Goal: Transaction & Acquisition: Download file/media

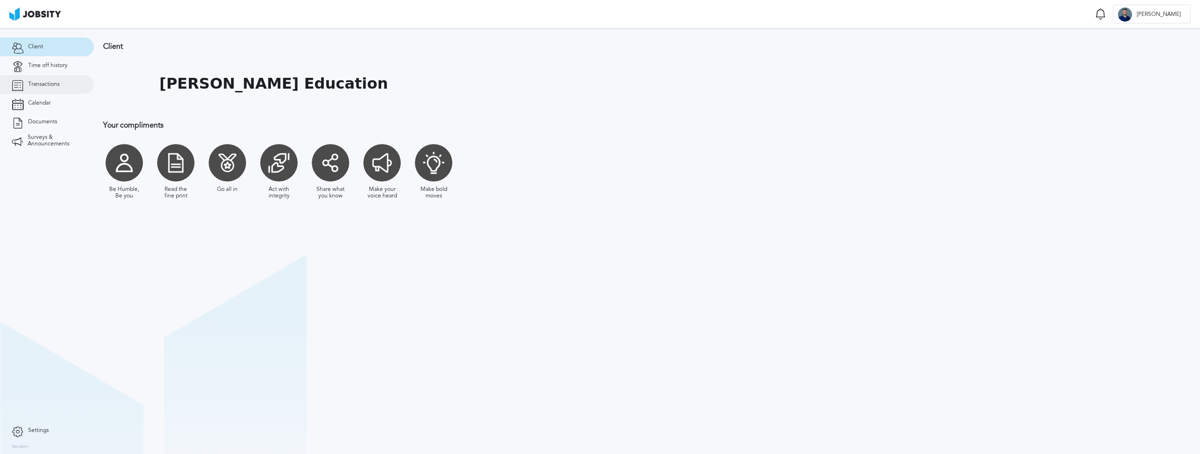
click at [46, 85] on span "Transactions" at bounding box center [43, 84] width 31 height 7
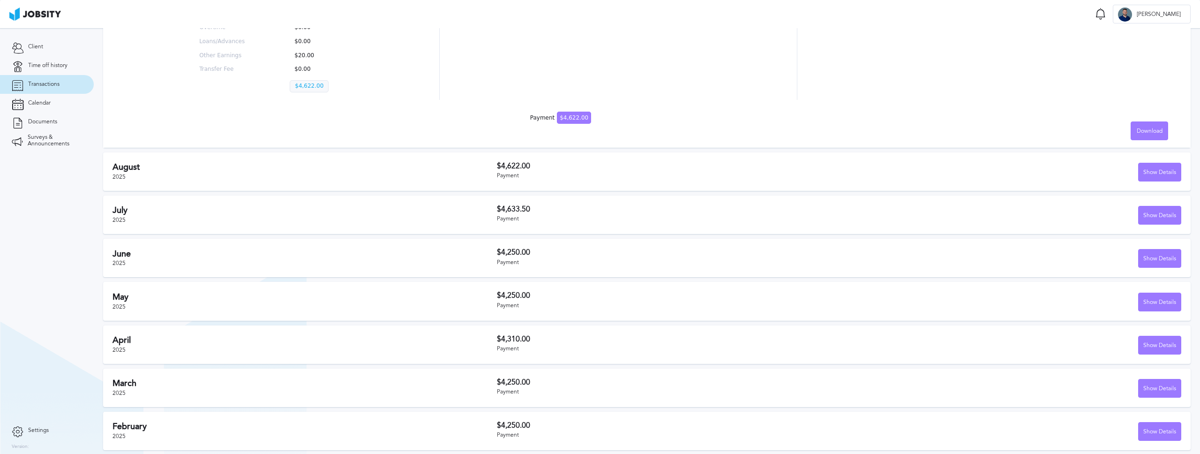
scroll to position [230, 0]
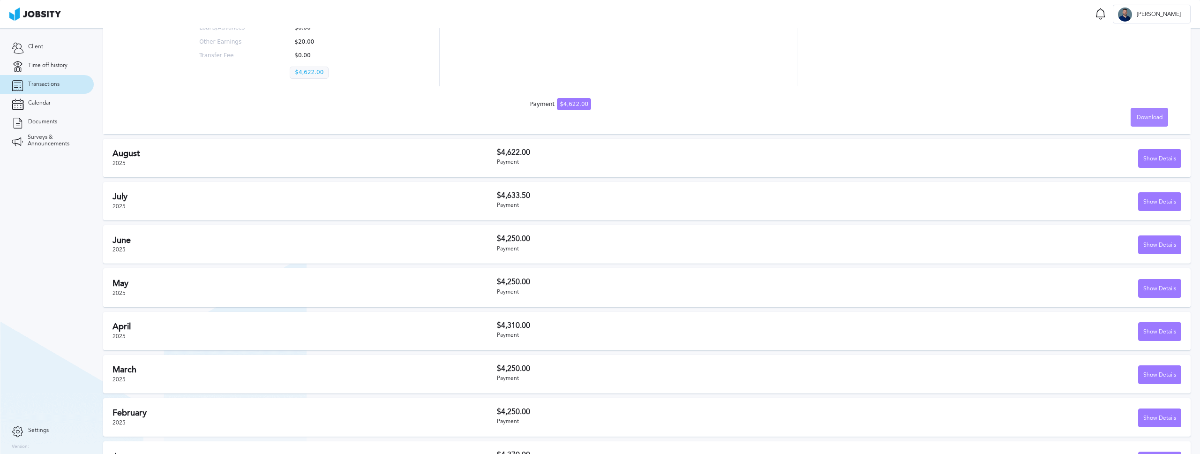
click at [1144, 110] on div "Download" at bounding box center [1149, 117] width 37 height 19
click at [1138, 112] on li "English" at bounding box center [1143, 117] width 38 height 19
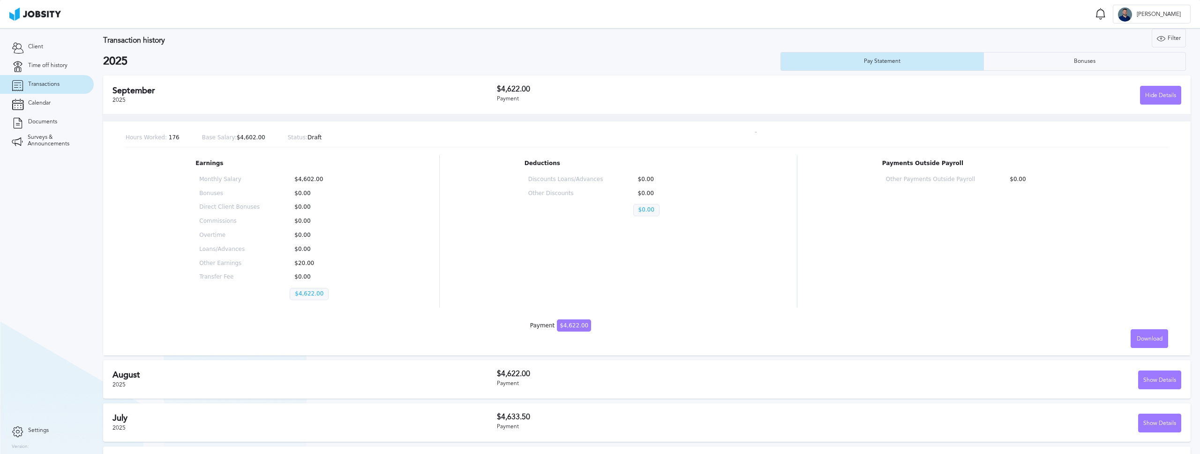
scroll to position [0, 0]
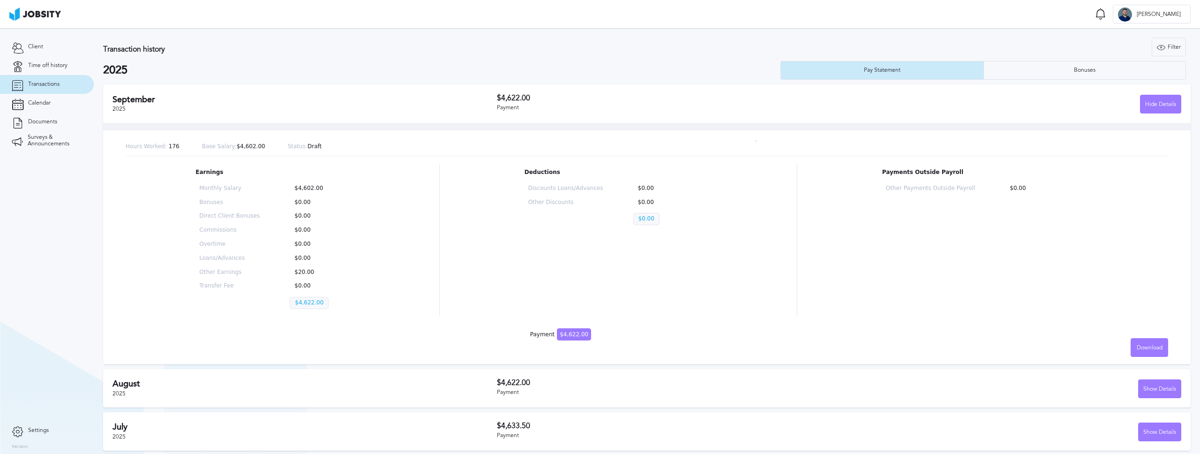
click at [183, 107] on div "September 2025" at bounding box center [305, 104] width 384 height 18
click at [1174, 44] on div "Filter" at bounding box center [1168, 47] width 33 height 19
click at [1098, 88] on input "2025" at bounding box center [1116, 92] width 127 height 19
